Goal: Book appointment/travel/reservation

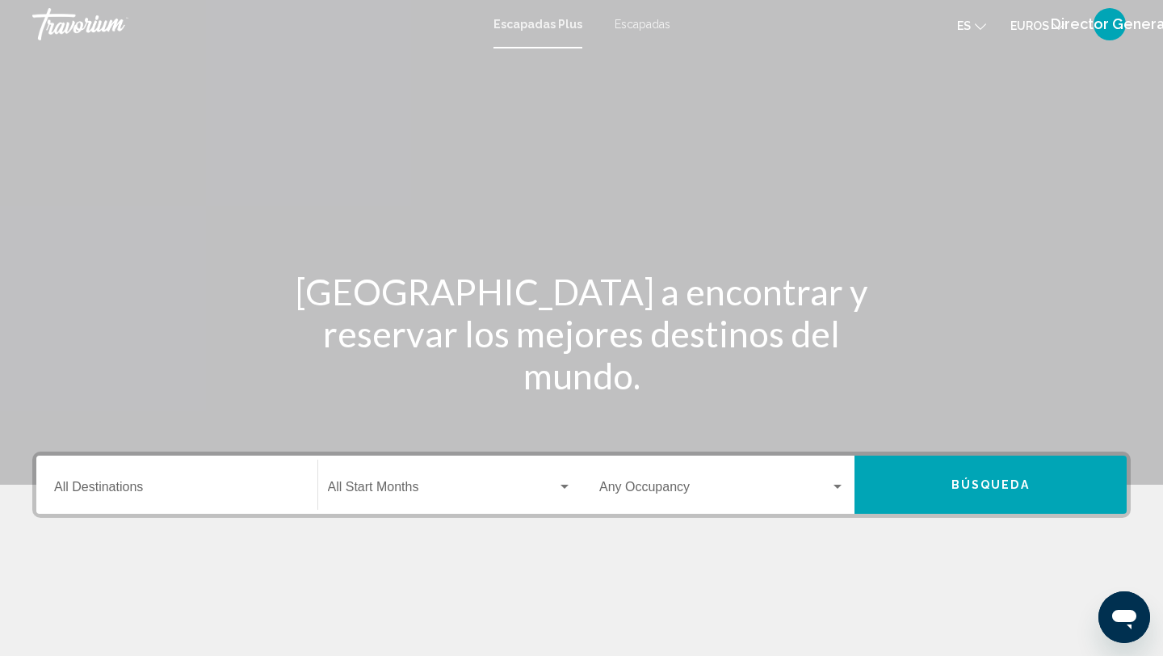
click at [131, 484] on input "Destination All Destinations" at bounding box center [177, 490] width 246 height 15
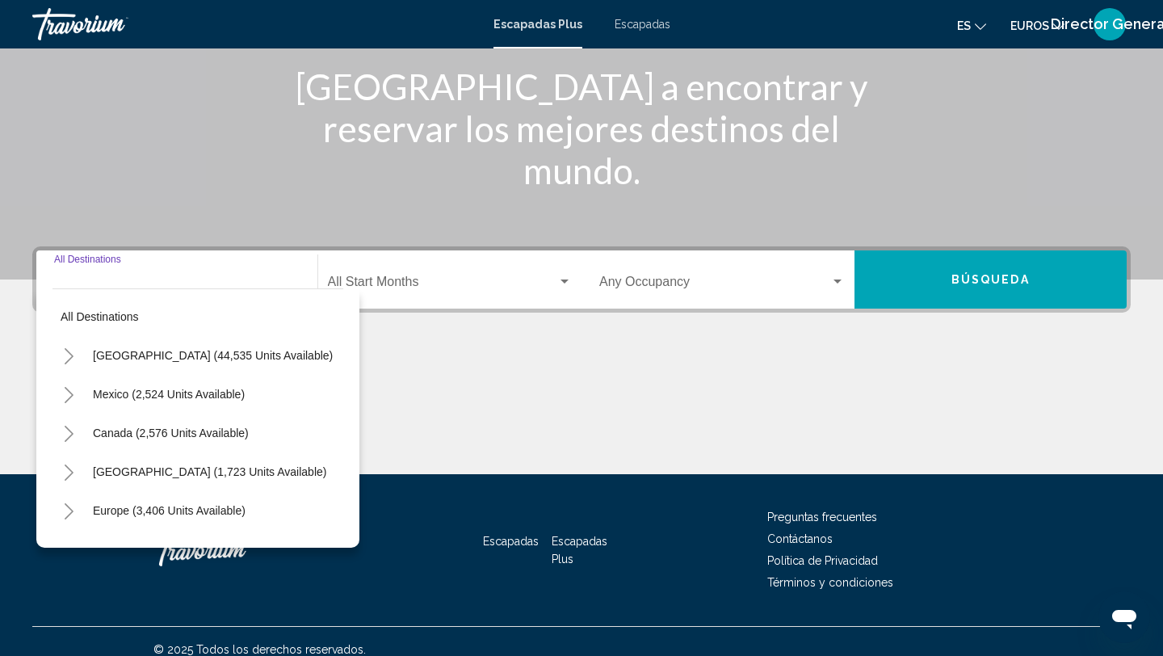
scroll to position [221, 0]
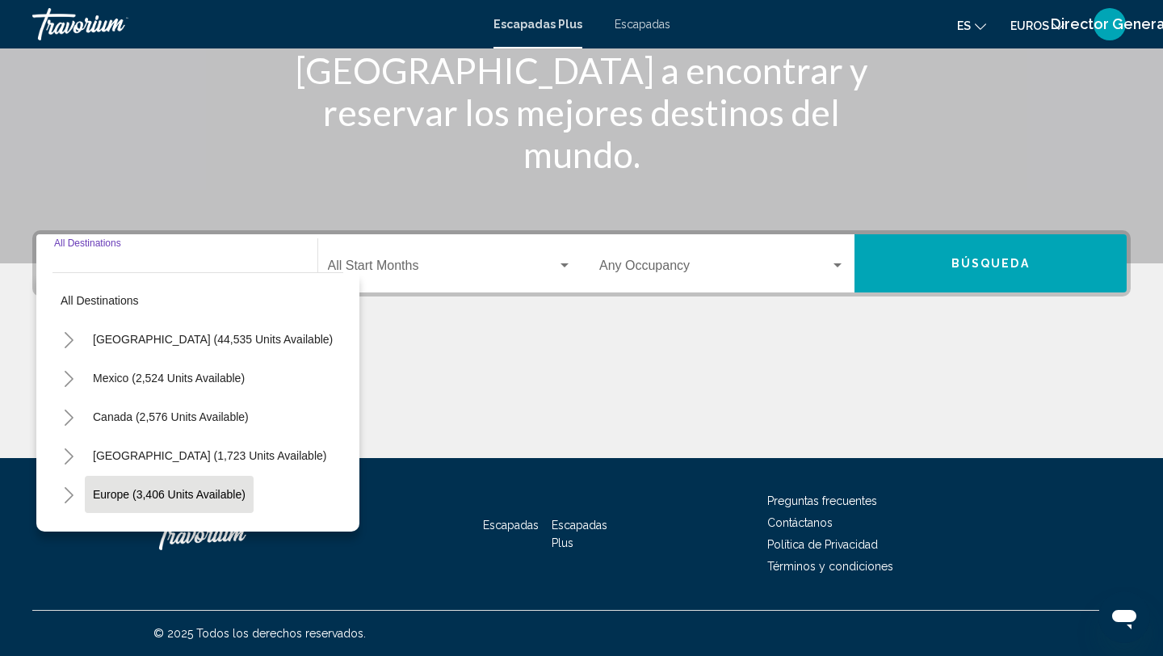
click at [200, 491] on span "Europe (3,406 units available)" at bounding box center [169, 494] width 153 height 13
type input "**********"
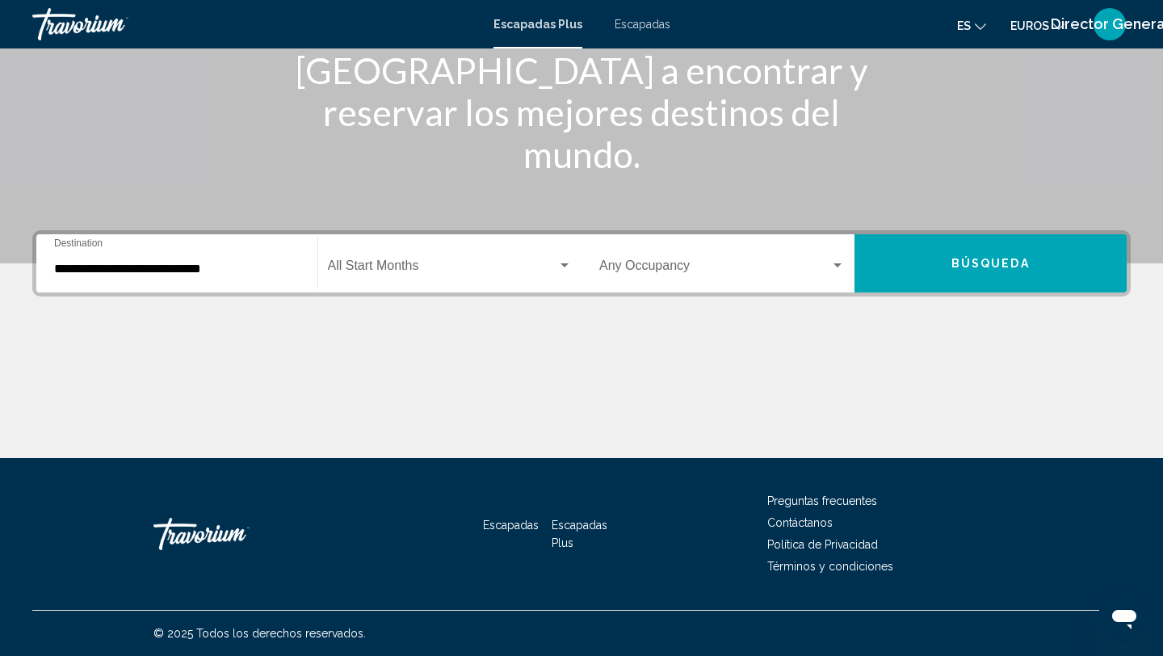
click at [667, 260] on div "Occupancy Any Occupancy" at bounding box center [722, 263] width 246 height 51
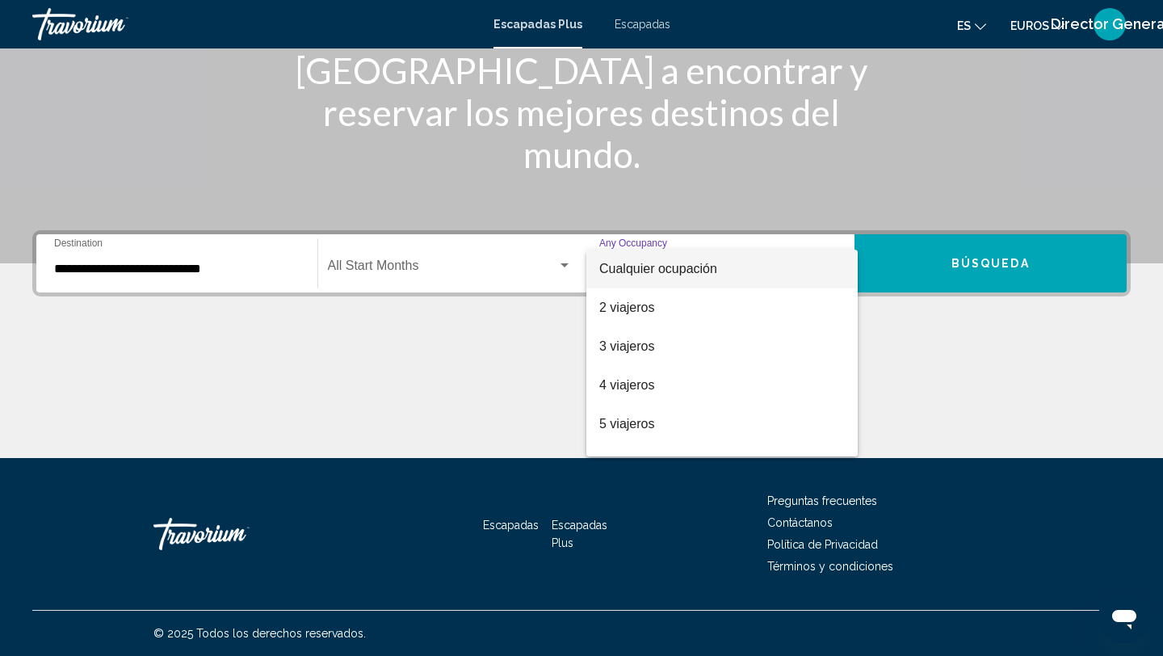
click at [545, 377] on div at bounding box center [581, 328] width 1163 height 656
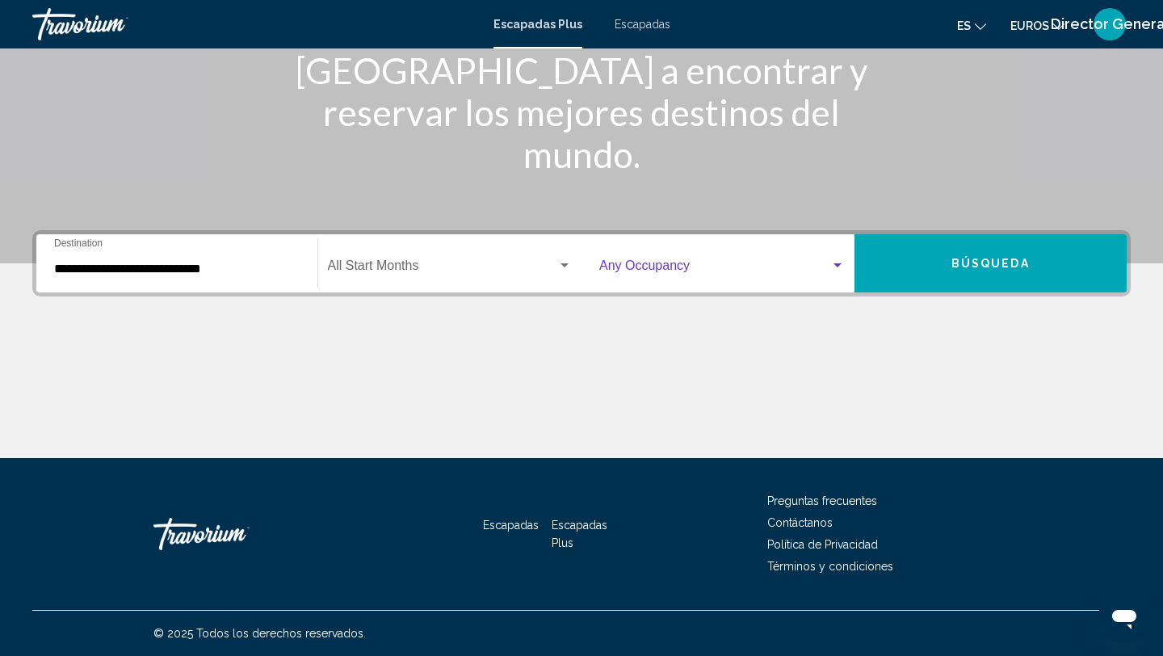
click at [703, 262] on span "Widget de búsqueda" at bounding box center [714, 269] width 231 height 15
